Goal: Task Accomplishment & Management: Complete application form

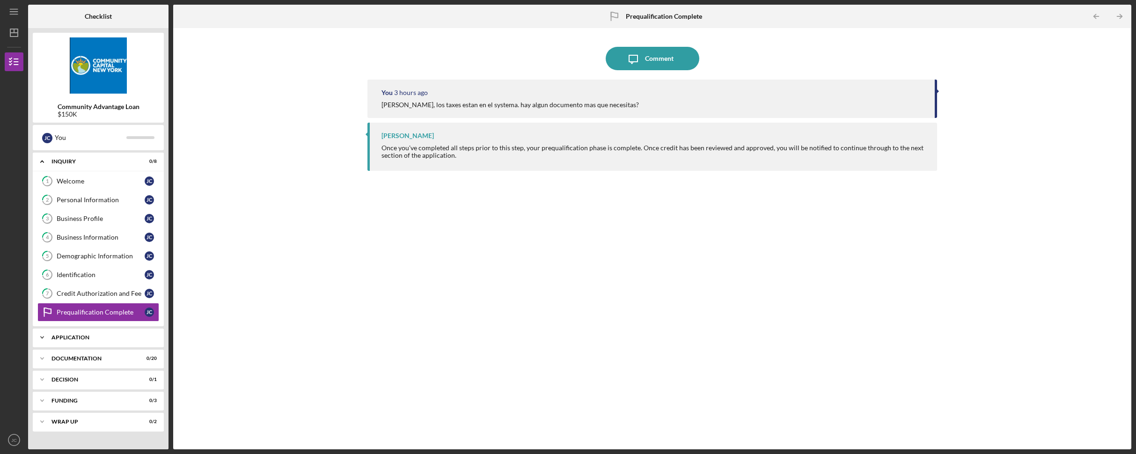
click at [88, 336] on div "Application" at bounding box center [101, 338] width 101 height 6
click at [11, 442] on text "JC" at bounding box center [14, 440] width 6 height 5
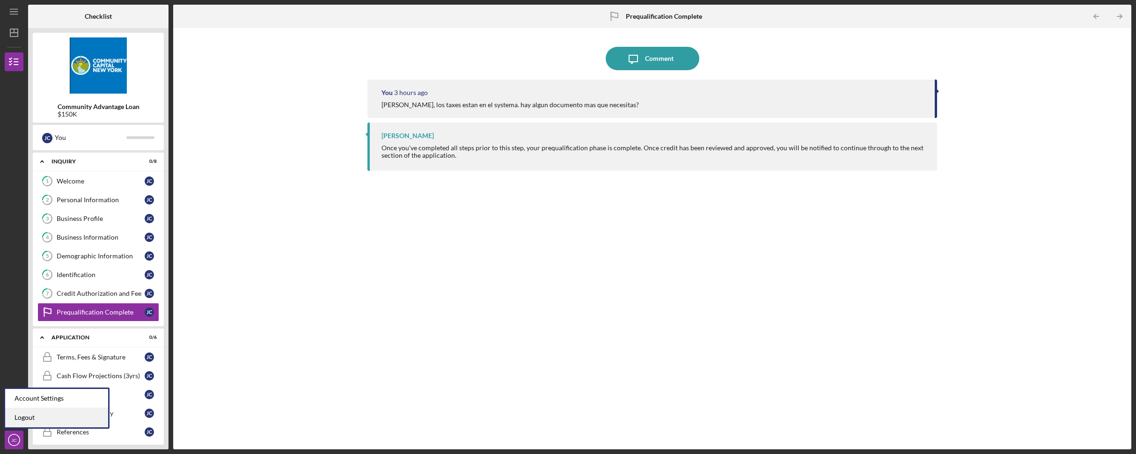
click at [27, 418] on link "Logout" at bounding box center [56, 417] width 103 height 19
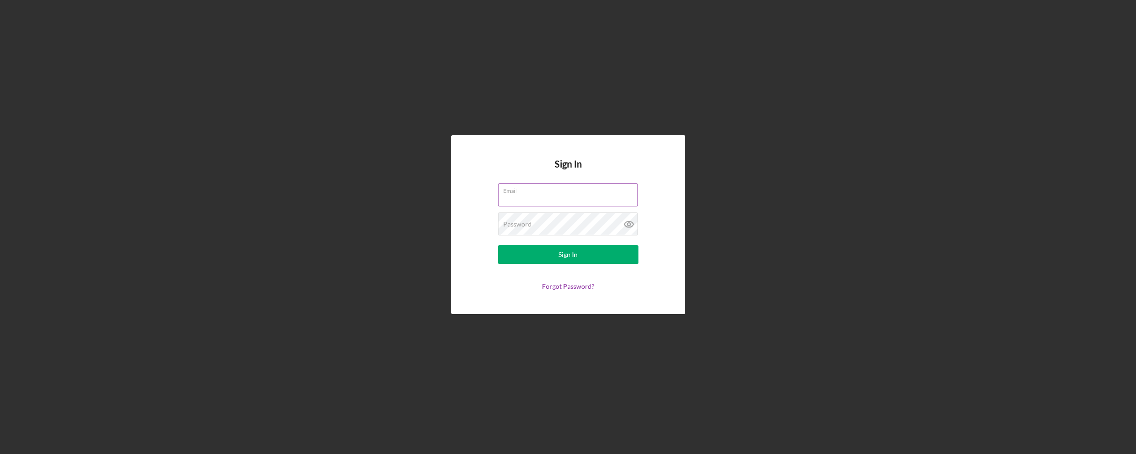
click at [563, 194] on input "Email" at bounding box center [568, 194] width 140 height 22
click at [513, 195] on input "Email" at bounding box center [568, 194] width 140 height 22
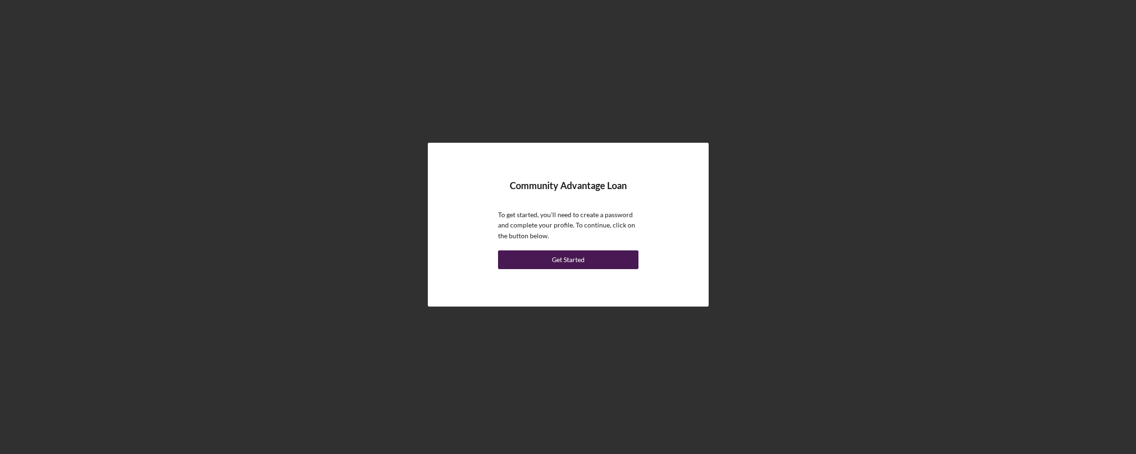
click at [574, 257] on div "Get Started" at bounding box center [568, 259] width 33 height 19
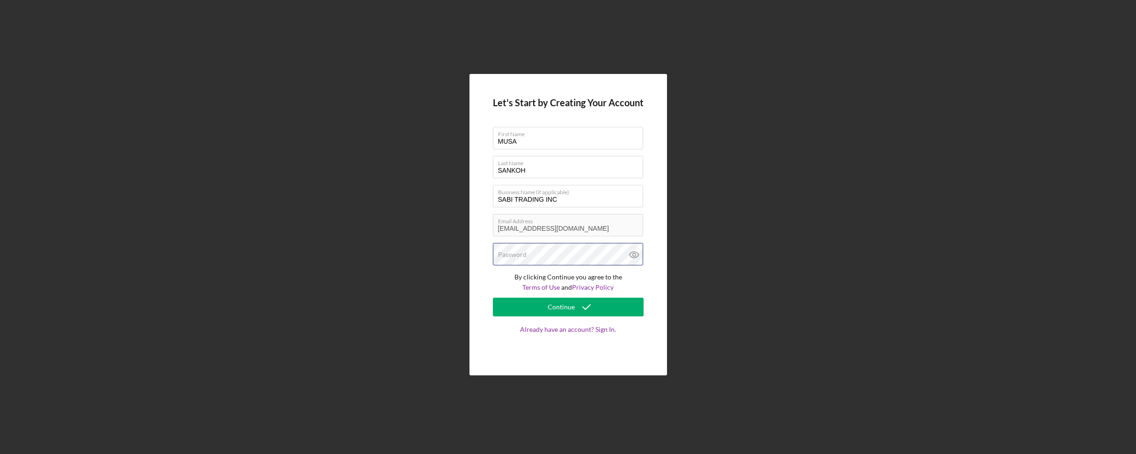
click at [558, 253] on div "Password" at bounding box center [568, 254] width 151 height 23
click at [634, 255] on icon at bounding box center [634, 254] width 23 height 23
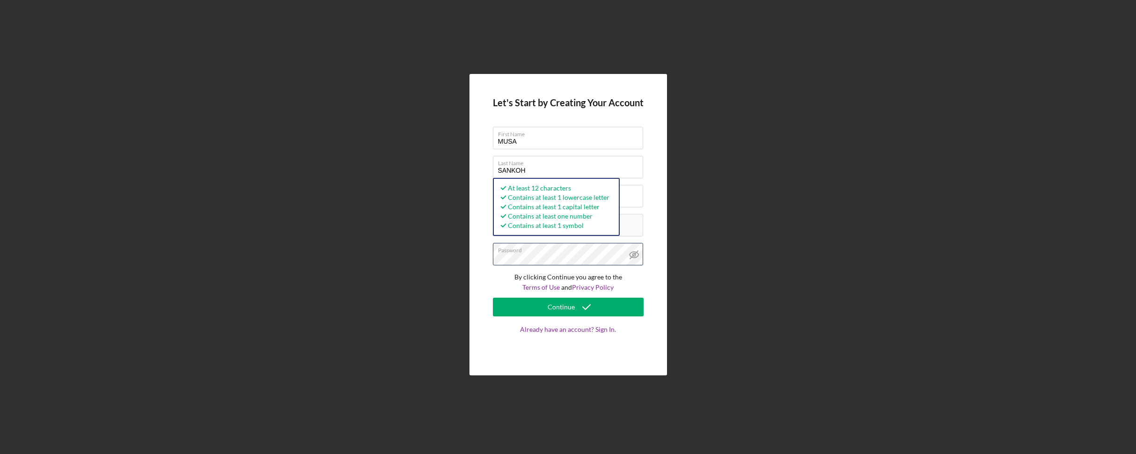
click at [470, 257] on div "Let's Start by Creating Your Account First Name MUSA Last Name SANKOH Business …" at bounding box center [568, 224] width 198 height 301
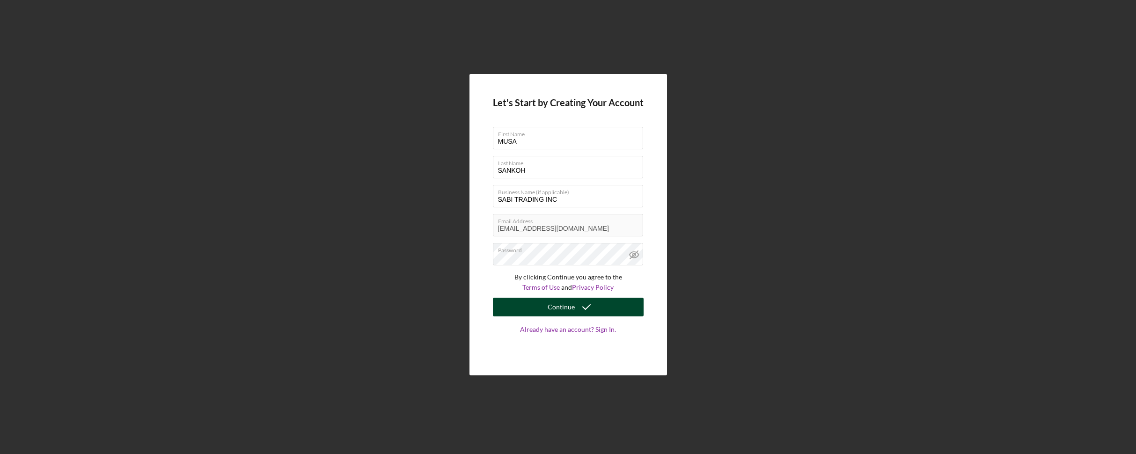
click at [609, 308] on button "Continue" at bounding box center [568, 307] width 151 height 19
